Goal: Task Accomplishment & Management: Use online tool/utility

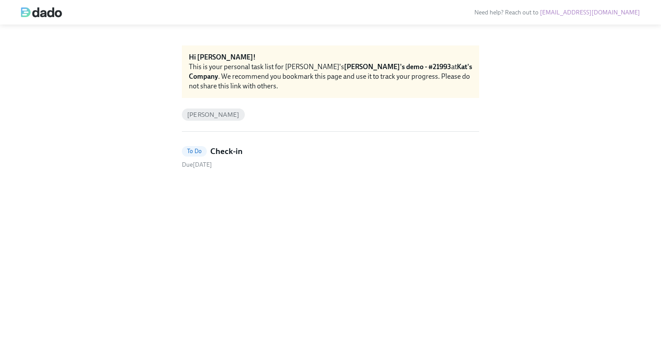
click at [232, 150] on h5 "Check-in" at bounding box center [226, 151] width 32 height 11
click at [231, 150] on h5 "Check-in" at bounding box center [226, 151] width 32 height 11
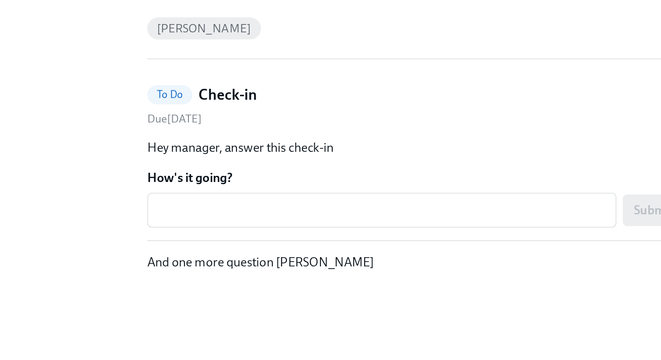
drag, startPoint x: 195, startPoint y: 230, endPoint x: 191, endPoint y: 227, distance: 4.7
click at [191, 227] on div "Hey manager, answer this check-in How's it going? x ​ Submit And one more quest…" at bounding box center [330, 212] width 297 height 73
drag, startPoint x: 184, startPoint y: 229, endPoint x: 208, endPoint y: 231, distance: 24.2
click at [208, 231] on div "Hey manager, answer this check-in How's it going? x ​ Submit And one more quest…" at bounding box center [330, 212] width 297 height 73
click at [208, 232] on hr at bounding box center [330, 232] width 297 height 0
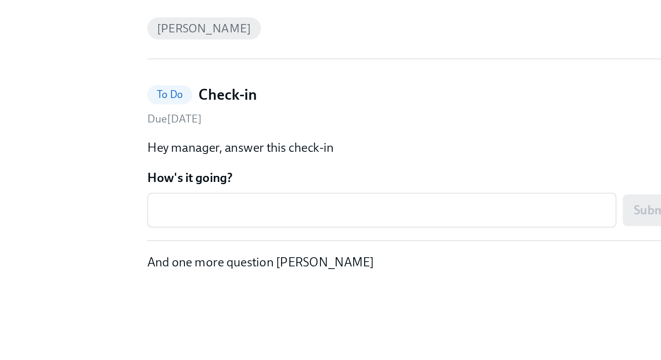
click at [208, 232] on hr at bounding box center [330, 232] width 297 height 0
click at [197, 246] on p "And one more question [PERSON_NAME]" at bounding box center [330, 244] width 297 height 10
click at [202, 231] on div "Hey manager, answer this check-in How's it going? x ​ Submit And one more quest…" at bounding box center [330, 212] width 297 height 73
